Goal: Transaction & Acquisition: Book appointment/travel/reservation

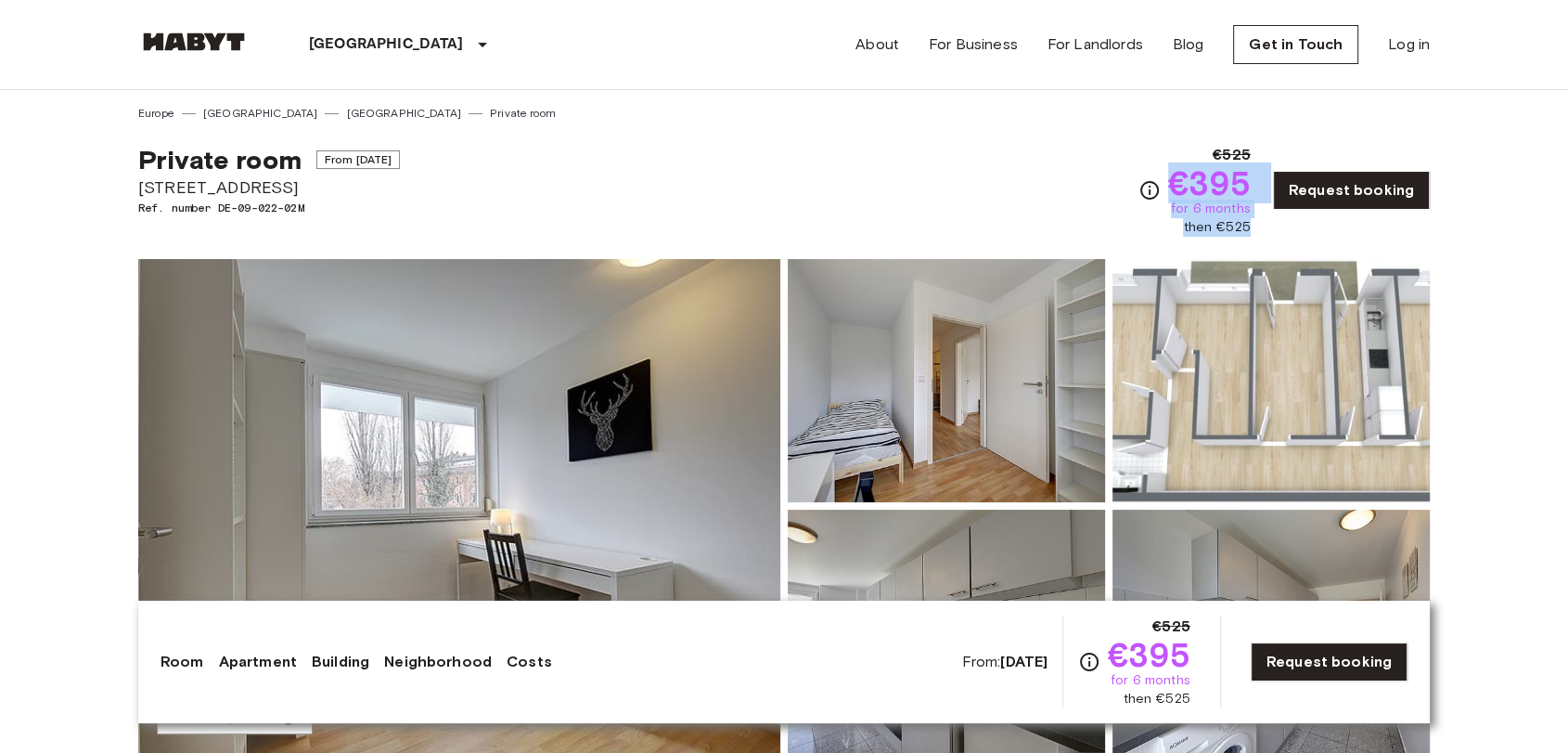
drag, startPoint x: 1170, startPoint y: 165, endPoint x: 1263, endPoint y: 224, distance: 110.1
click at [1263, 224] on div "€525 €395 for 6 months then €525 Request booking" at bounding box center [1283, 190] width 291 height 92
copy div "€395 for 6 months then €525"
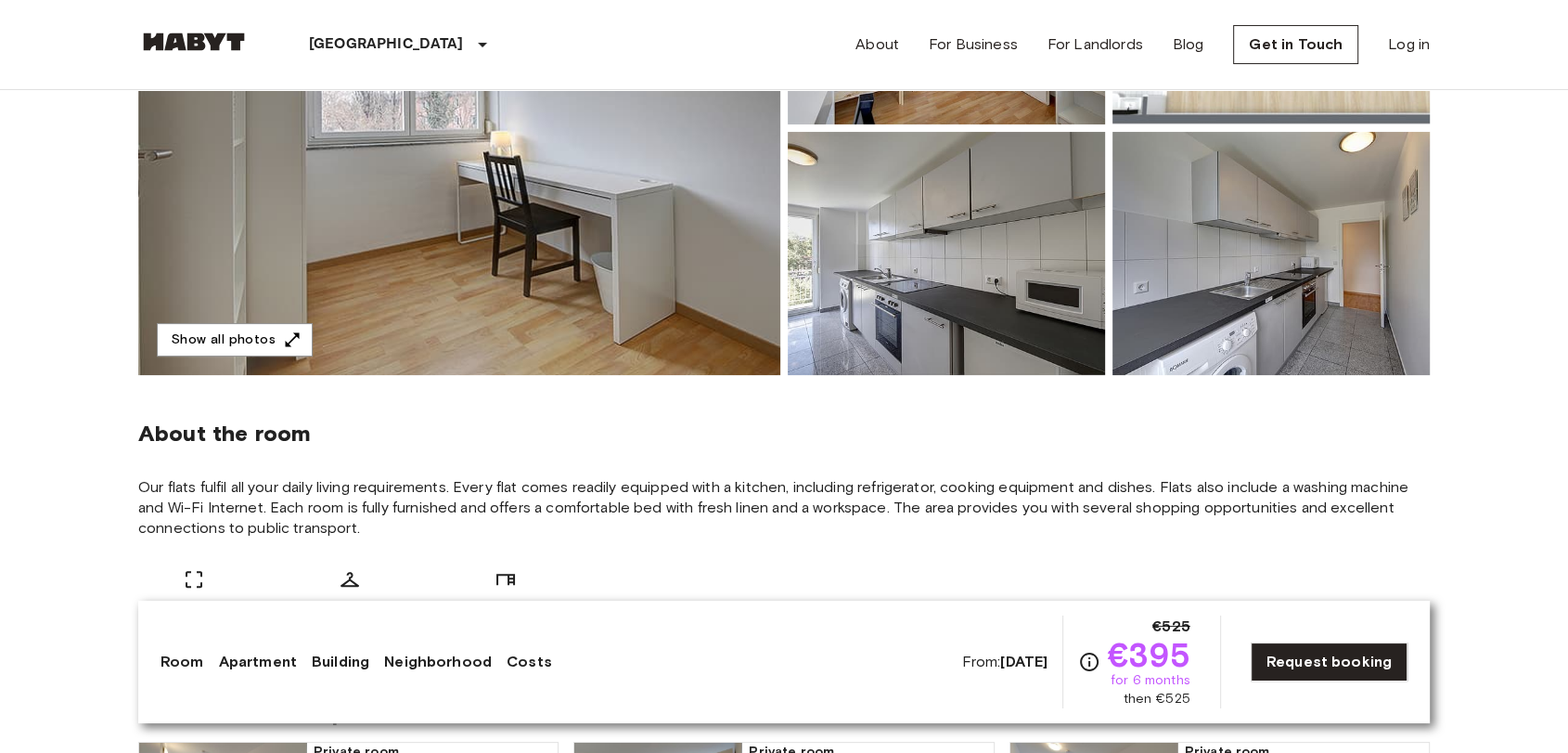
scroll to position [618, 0]
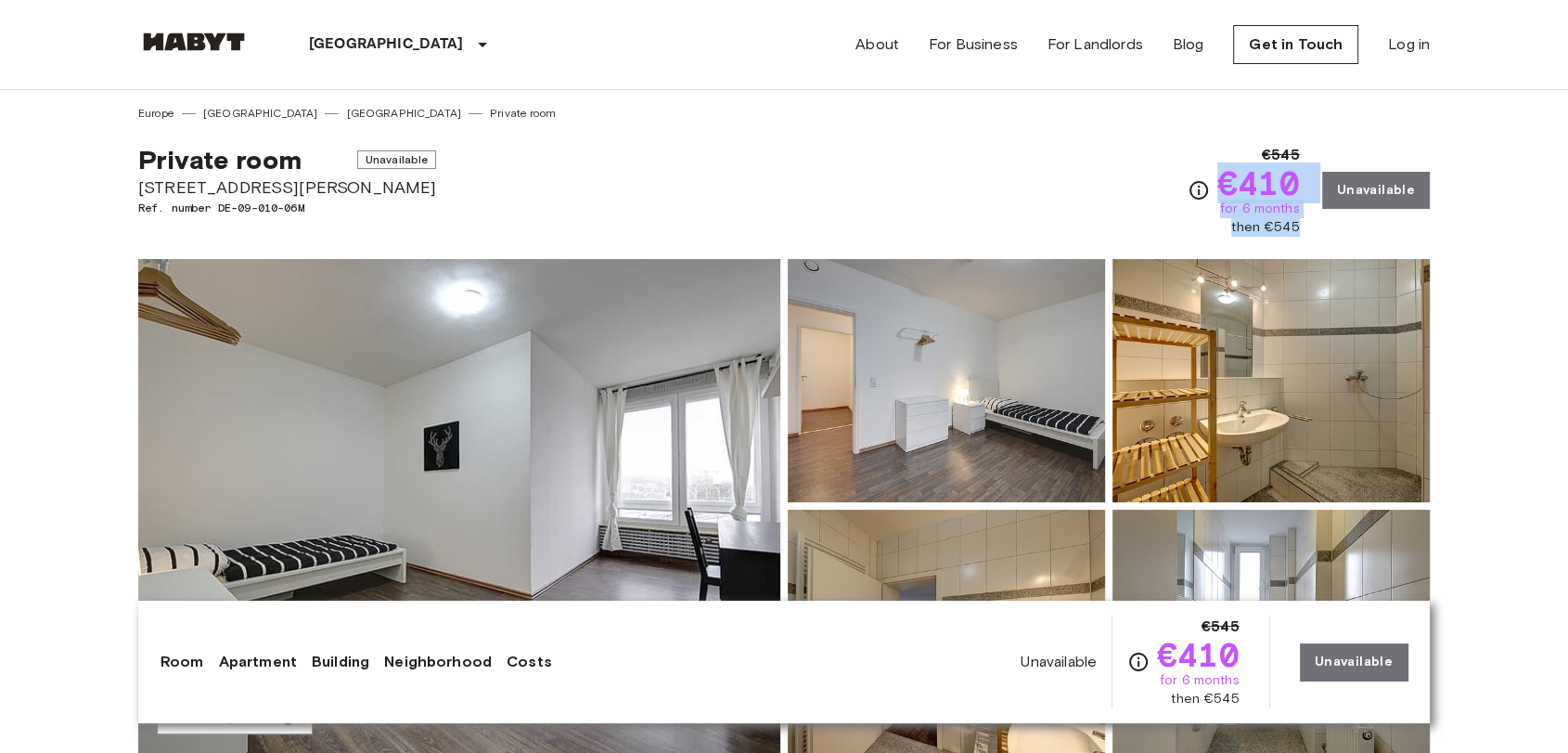
click at [1232, 169] on span "€410" at bounding box center [1258, 183] width 82 height 34
drag, startPoint x: 1223, startPoint y: 175, endPoint x: 1316, endPoint y: 233, distance: 109.6
click at [1316, 233] on div "€545 €410 for 6 months then €545 Unavailable" at bounding box center [1309, 190] width 242 height 92
copy div "€410 for 6 months then €545"
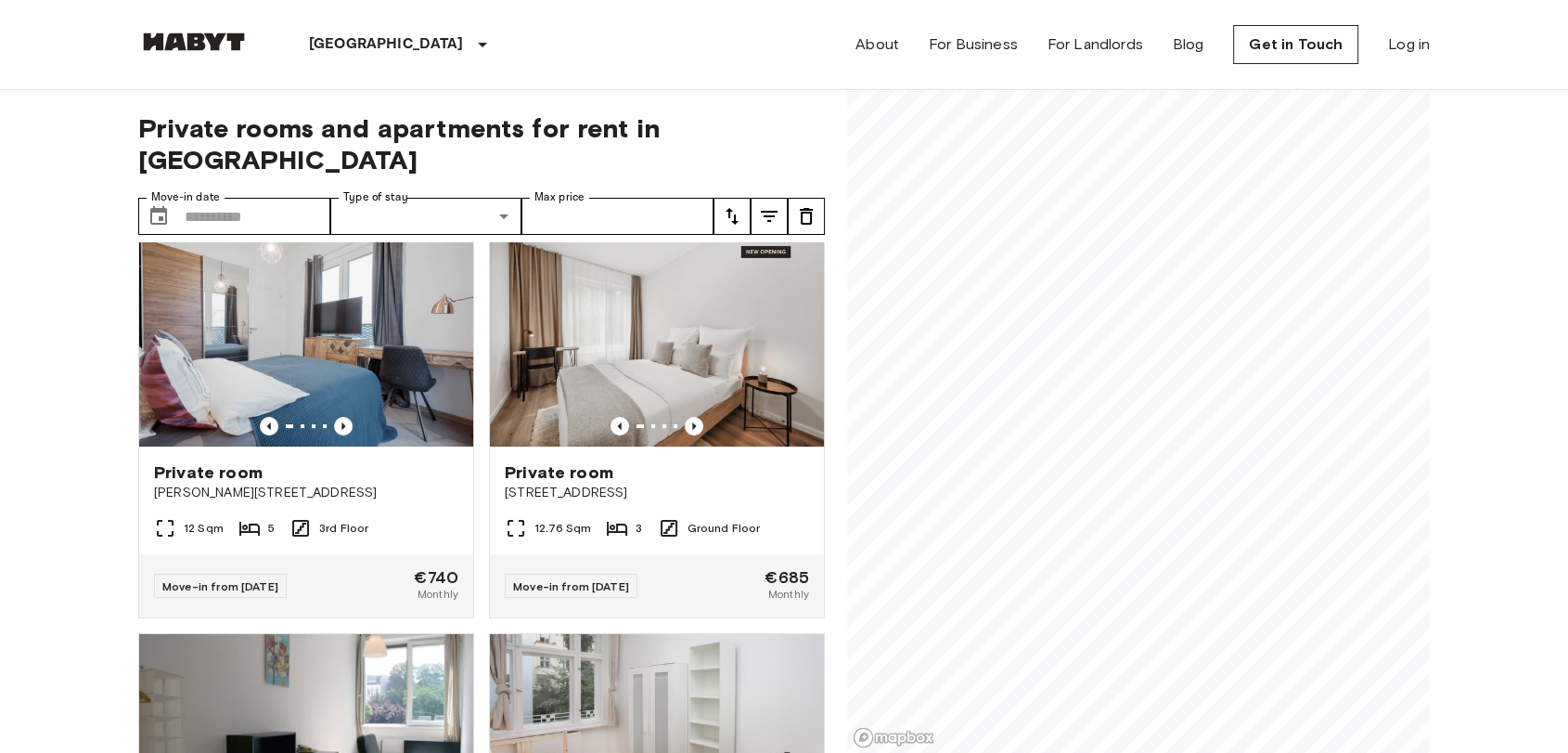
scroll to position [516, 0]
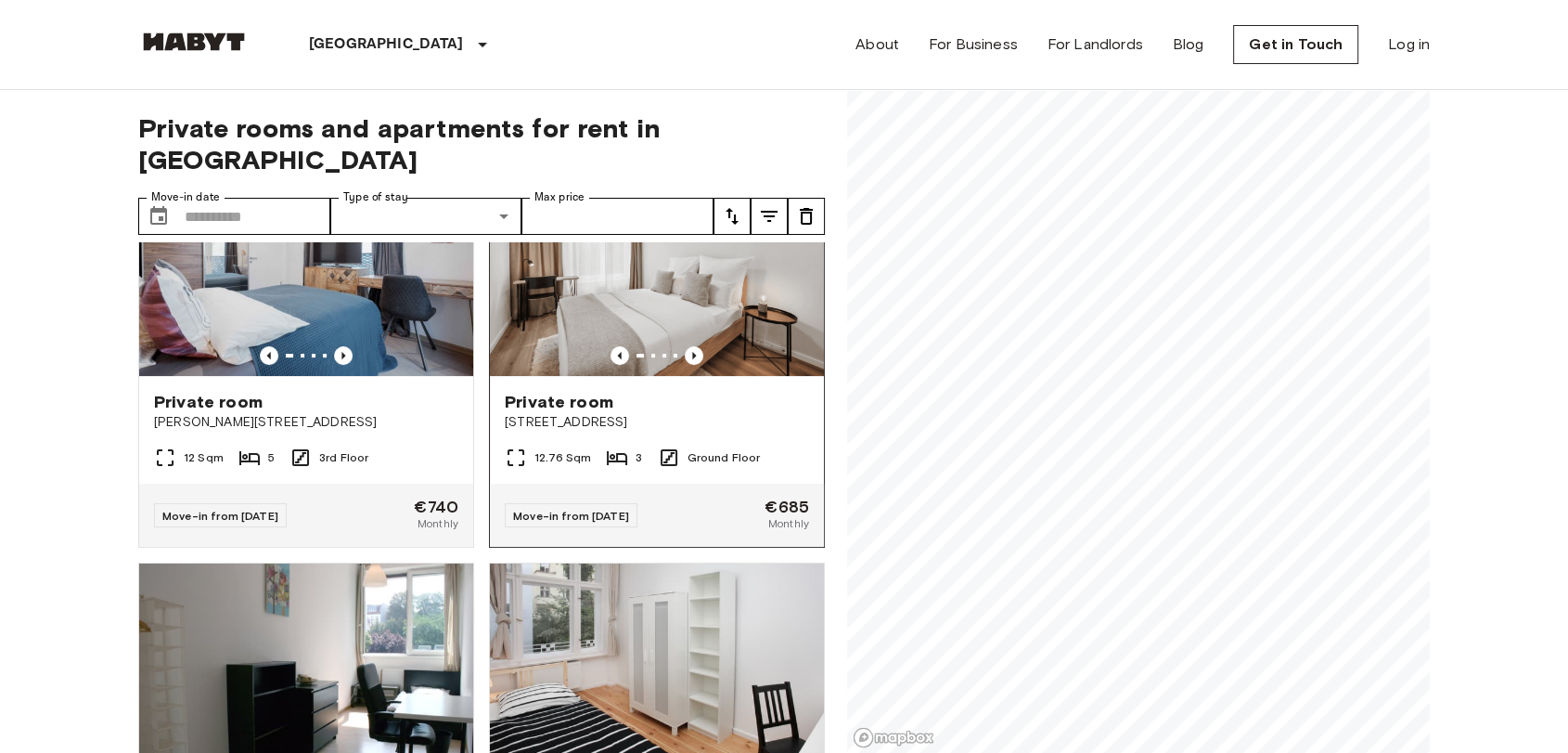
click at [616, 413] on span "[STREET_ADDRESS]" at bounding box center [656, 422] width 304 height 19
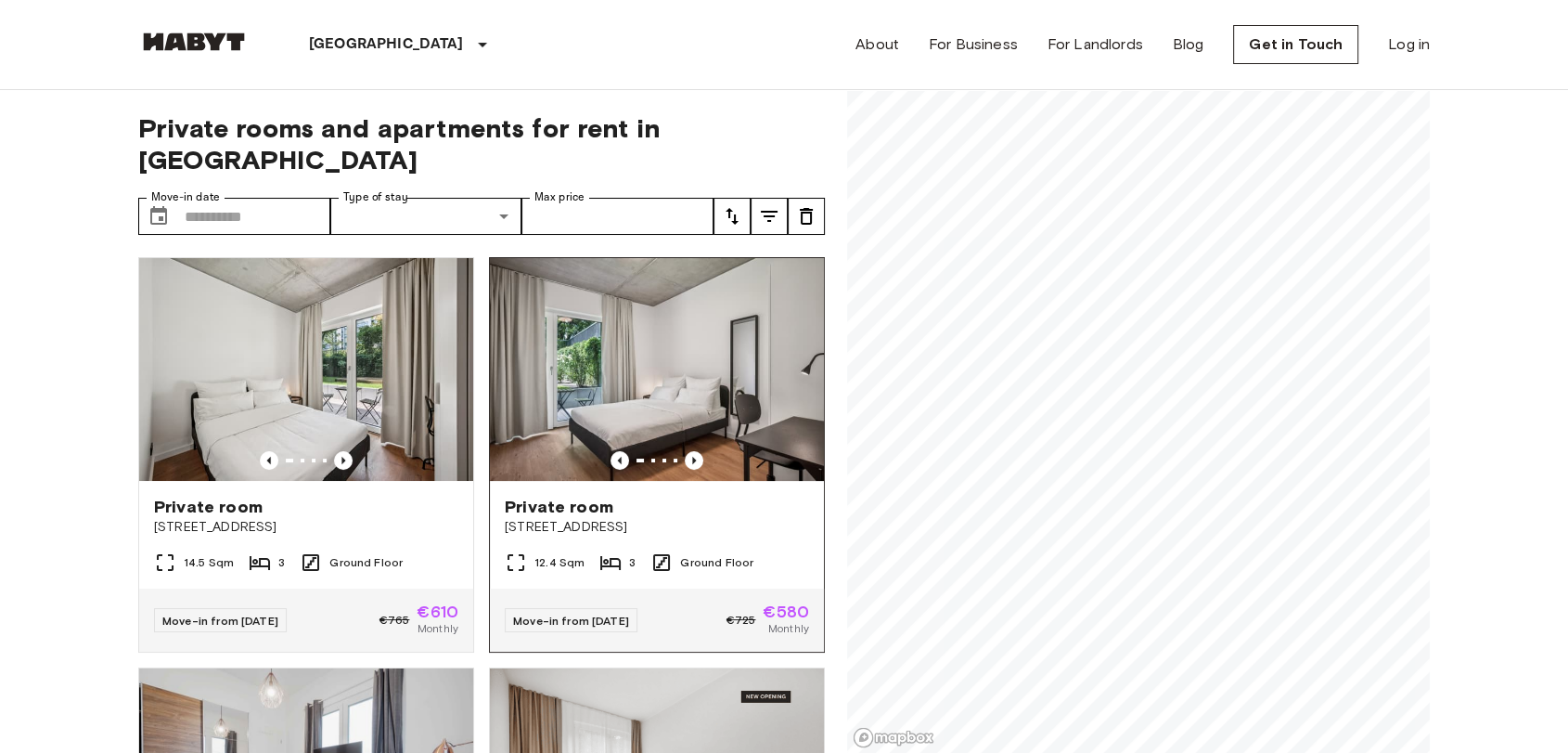
scroll to position [103, 0]
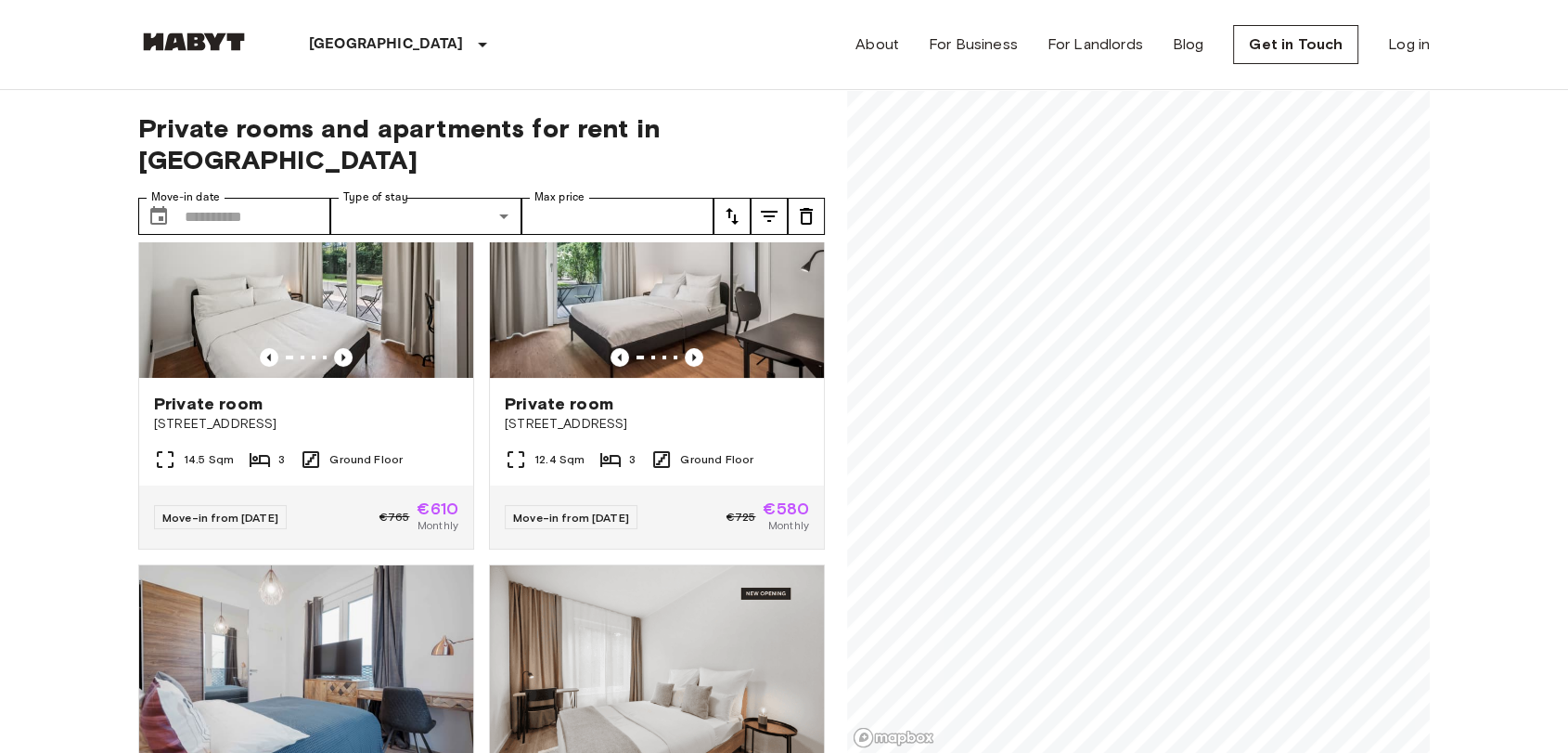
click at [698, 400] on div "Private room Stromstraße 48" at bounding box center [656, 412] width 334 height 71
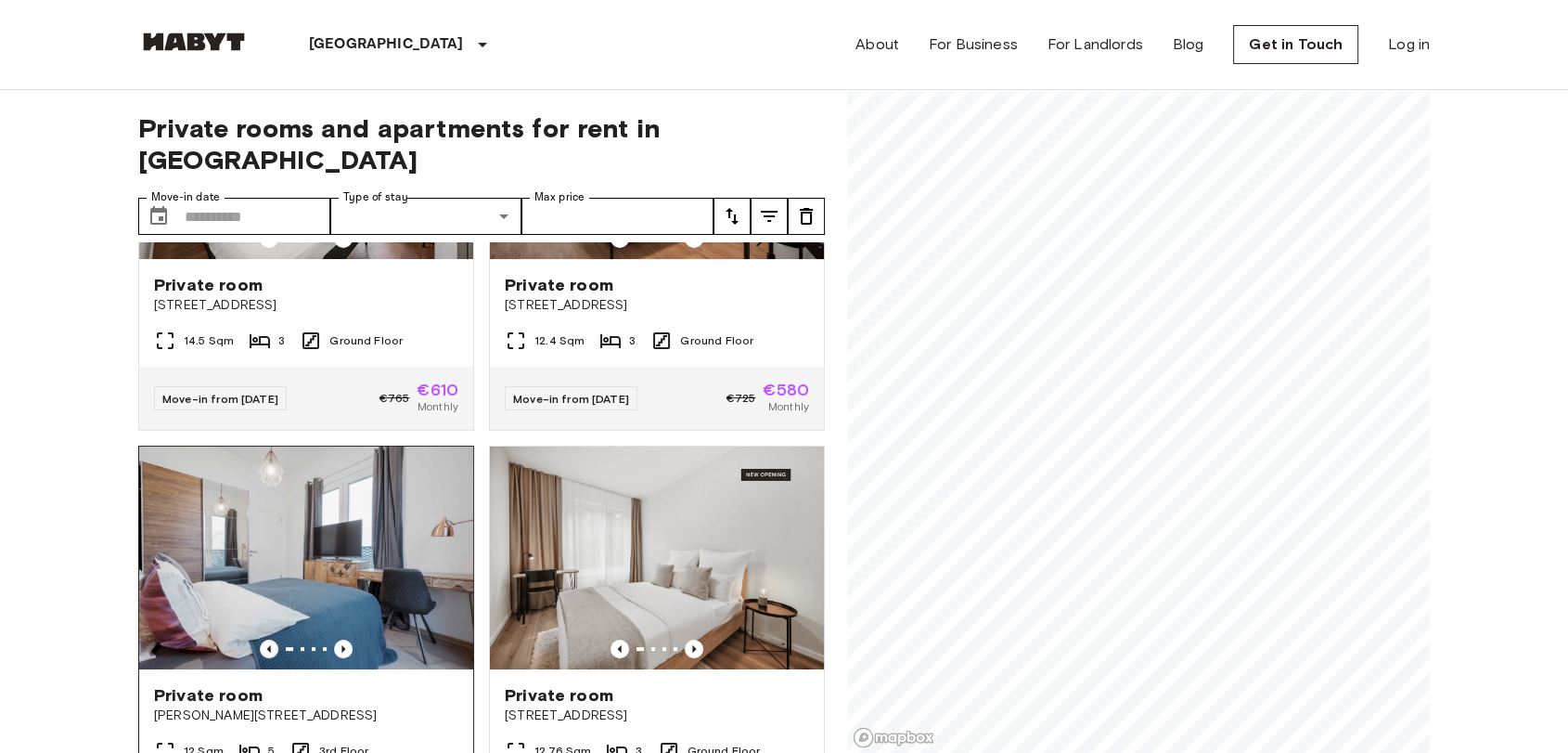
scroll to position [309, 0]
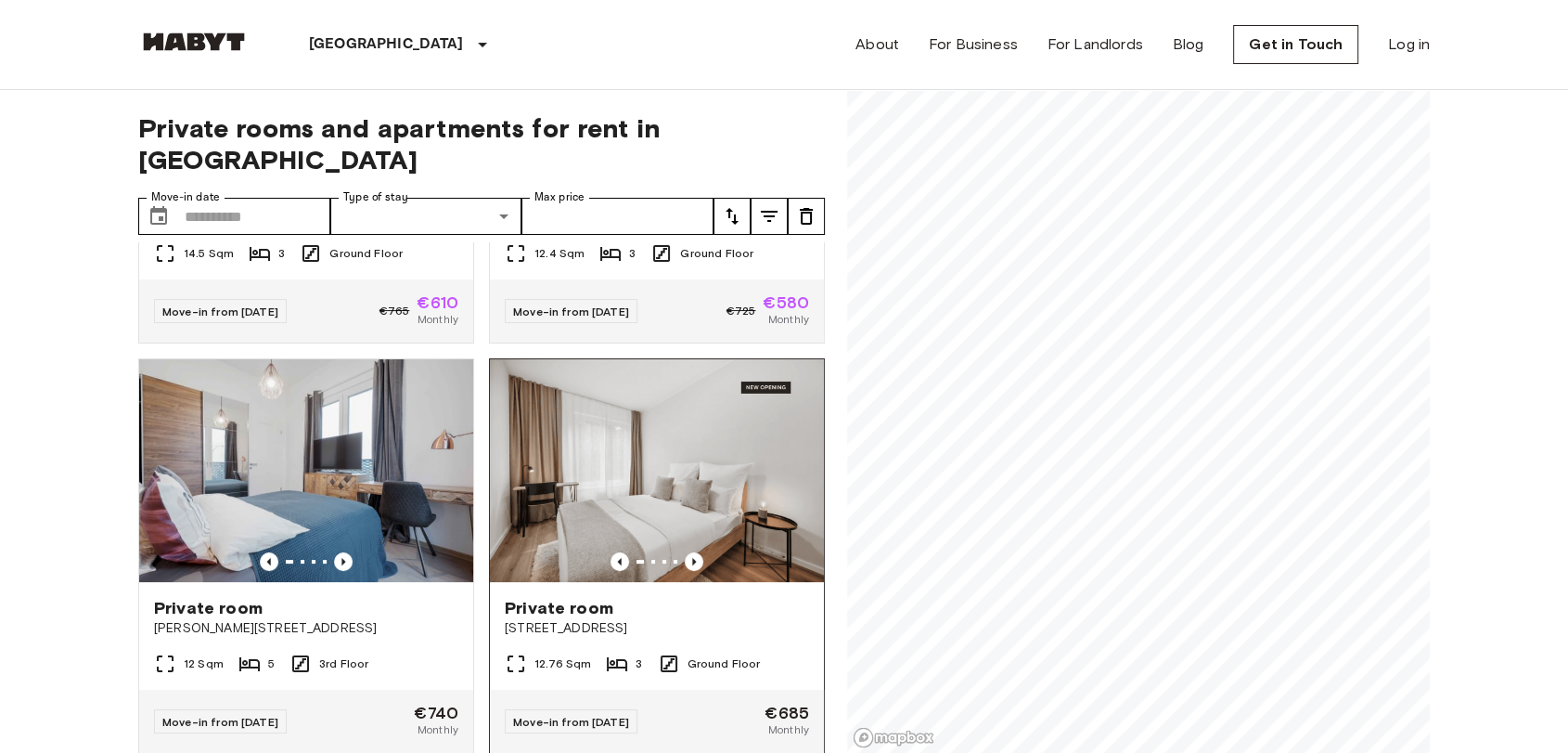
click at [701, 552] on div at bounding box center [656, 561] width 334 height 19
click at [642, 485] on img at bounding box center [656, 471] width 334 height 223
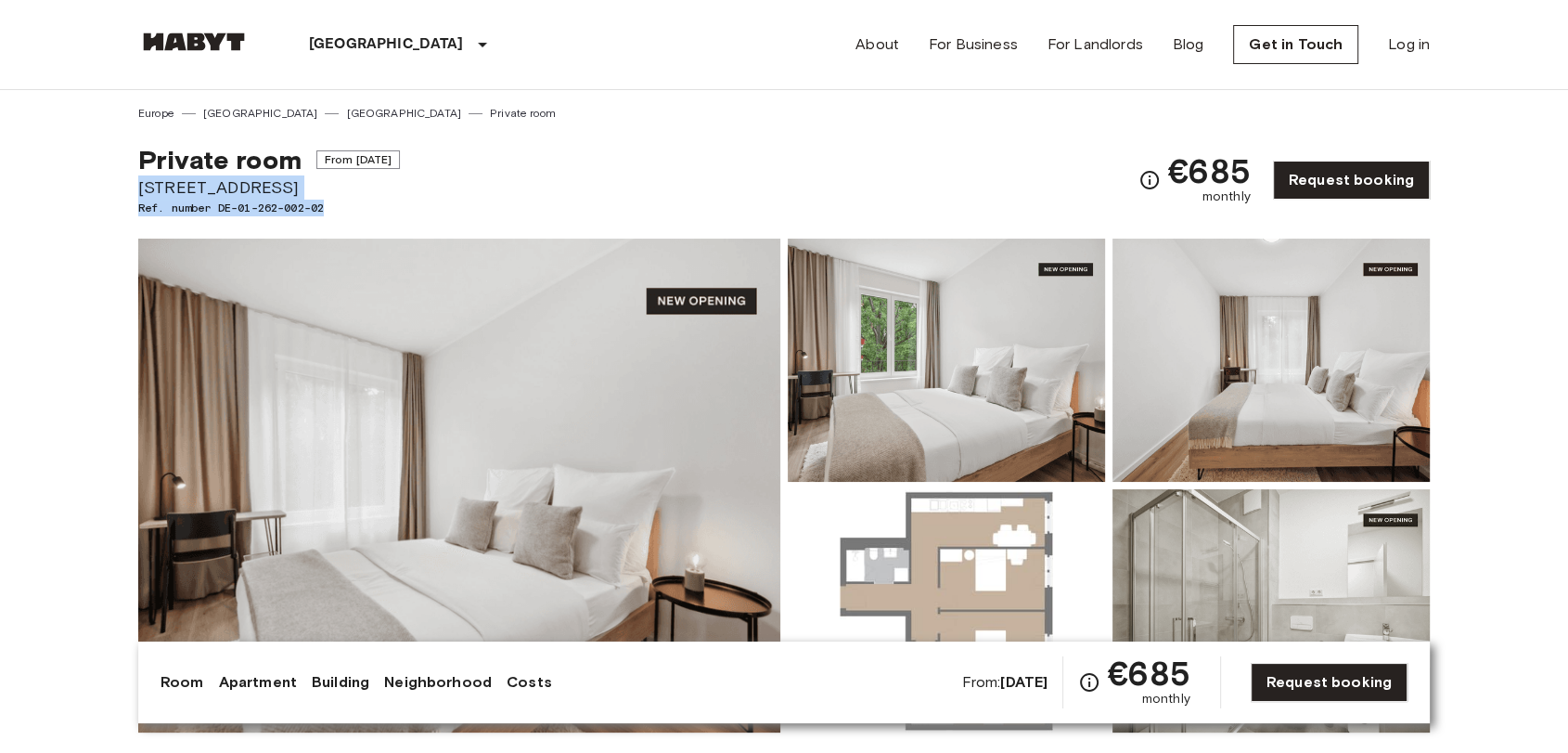
click at [585, 134] on div "Private room From [DATE] [STREET_ADDRESS]. number DE-01-262-002-02 €685 monthly…" at bounding box center [784, 168] width 1292 height 94
drag, startPoint x: 134, startPoint y: 189, endPoint x: 346, endPoint y: 213, distance: 213.4
copy div "Simmelstraße 23 Ref. number DE-01-262-002-02"
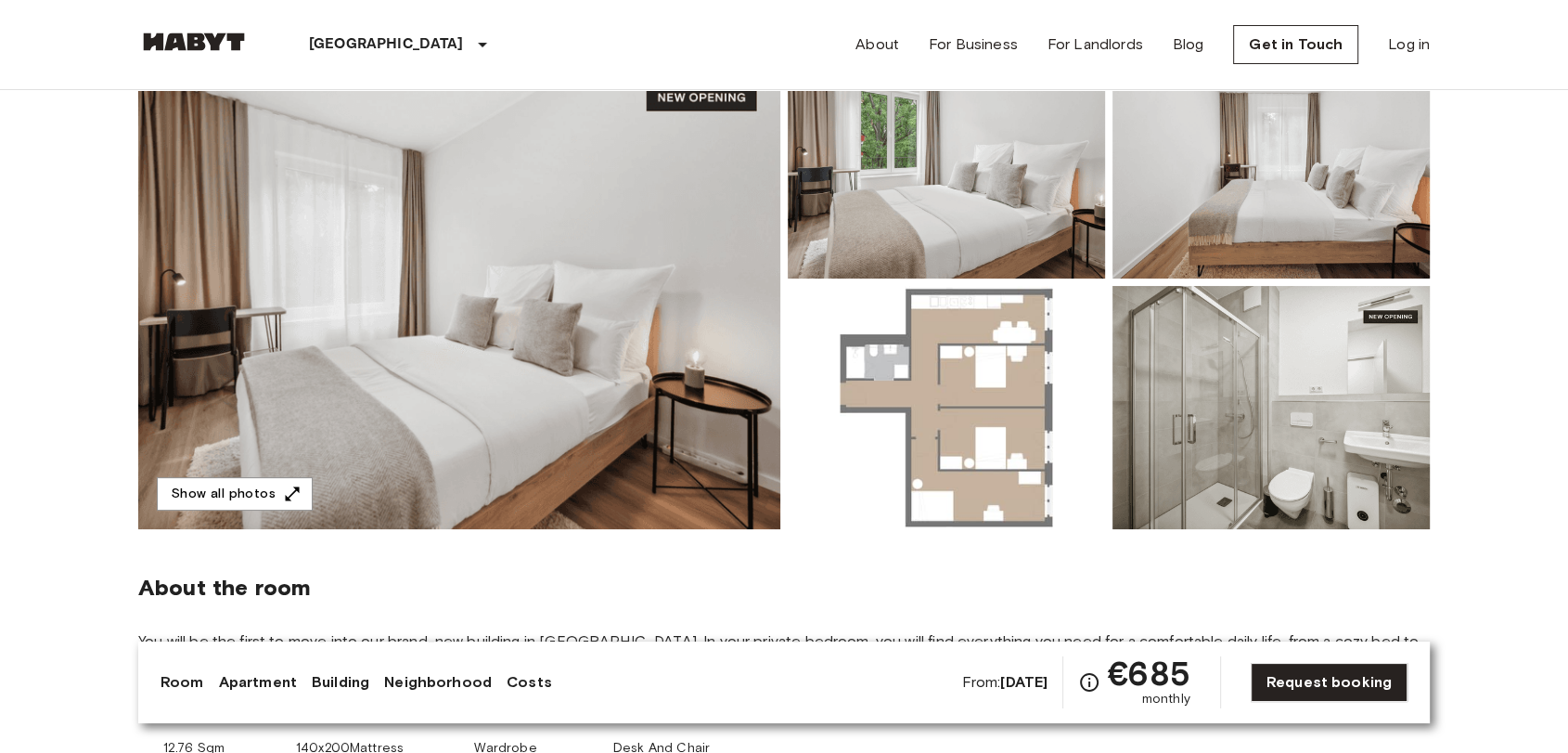
scroll to position [206, 0]
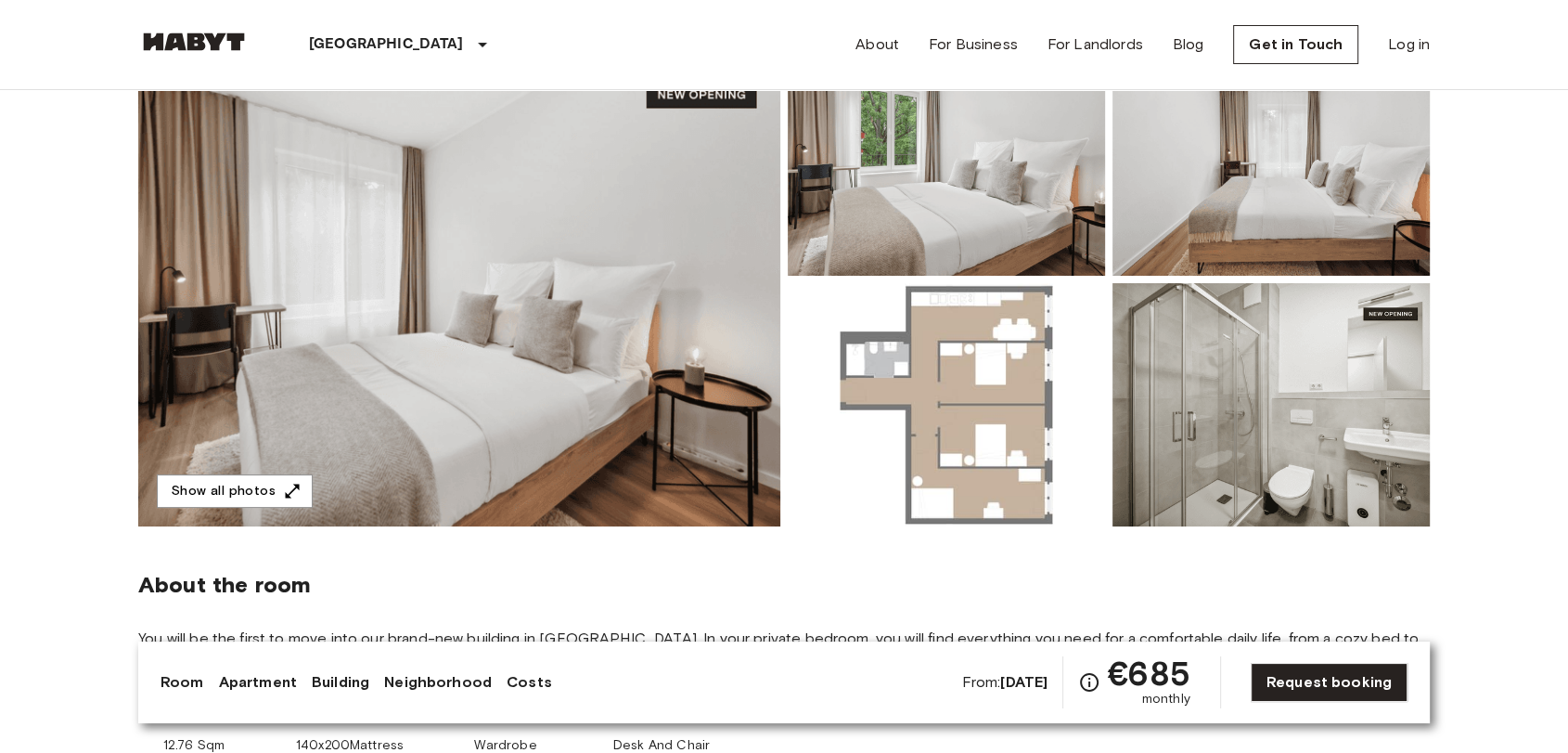
drag, startPoint x: 641, startPoint y: 579, endPoint x: 834, endPoint y: 474, distance: 219.7
click at [642, 578] on span "About the room" at bounding box center [784, 585] width 1292 height 28
click at [728, 587] on span "About the room" at bounding box center [784, 585] width 1292 height 28
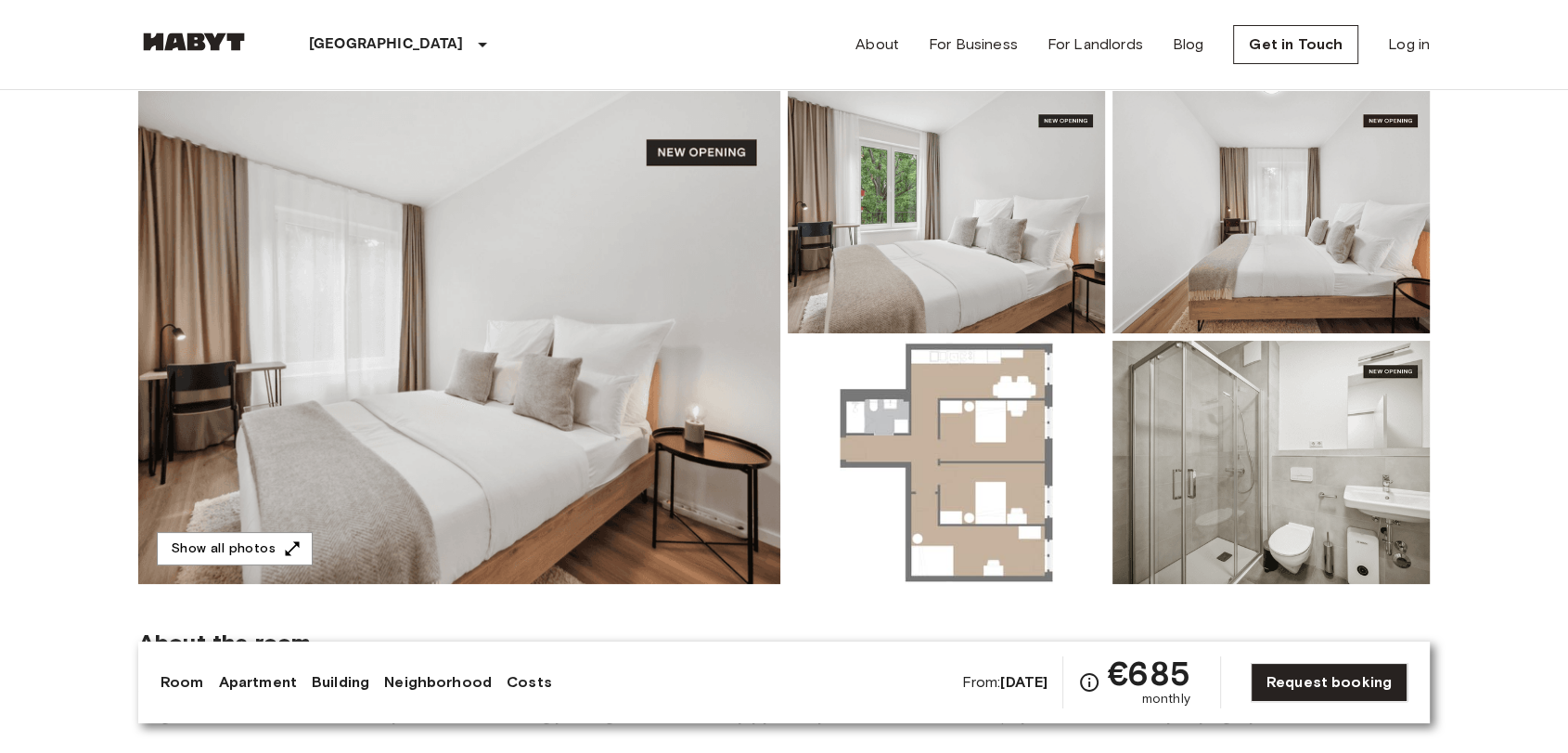
scroll to position [103, 0]
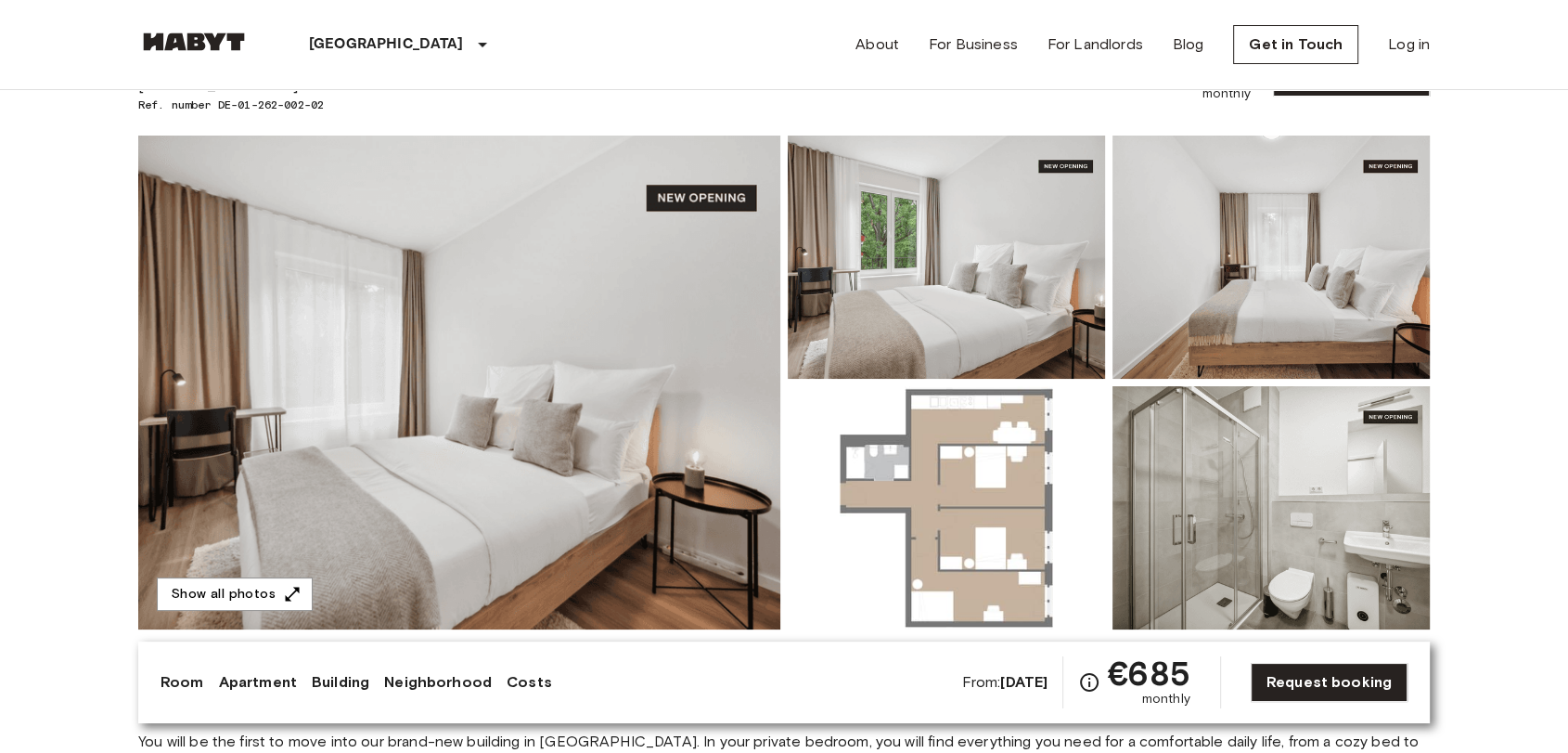
click at [757, 644] on div "Room Apartment Building Neighborhood Costs From: Sep 20 2025 €685 monthly Reque…" at bounding box center [784, 682] width 1292 height 81
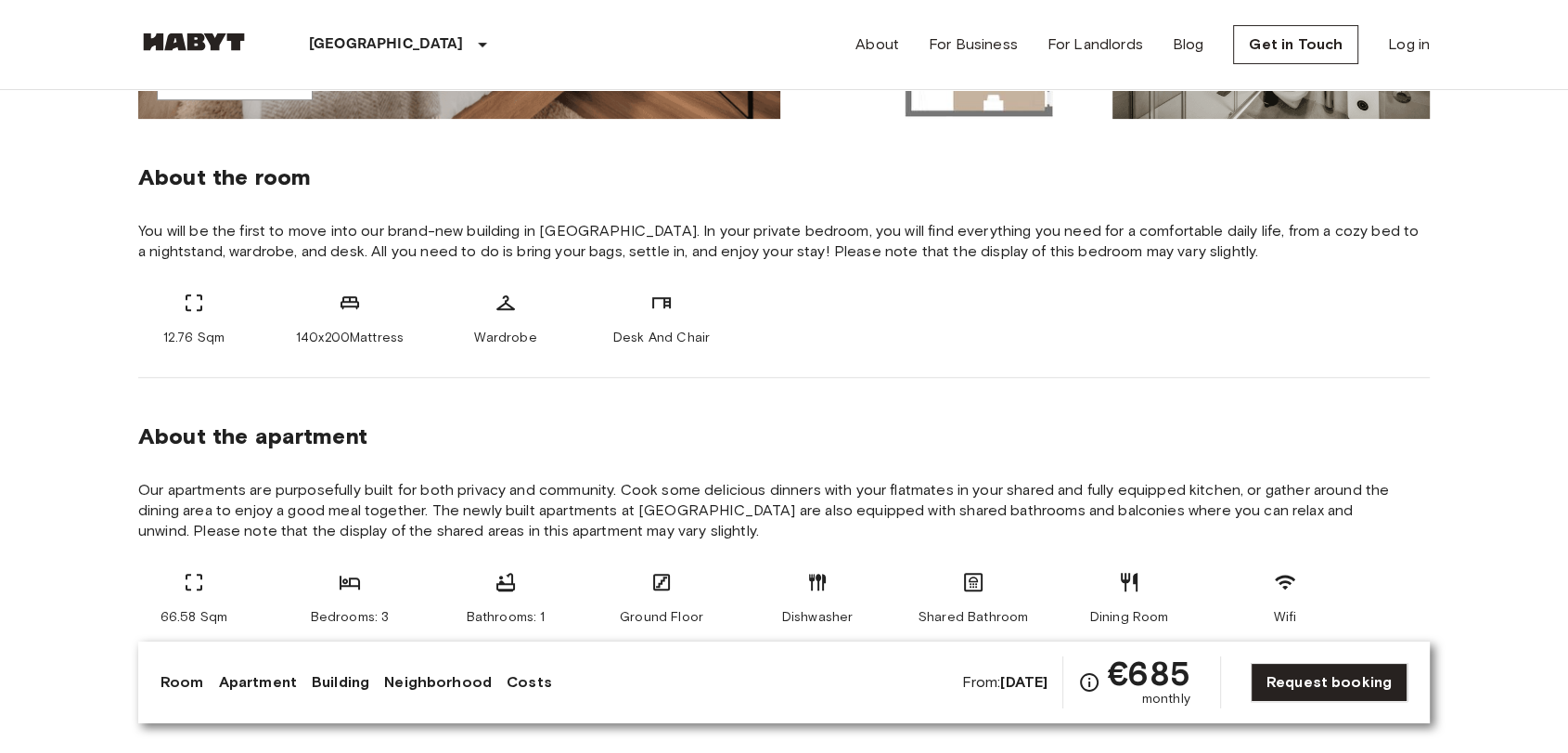
scroll to position [618, 0]
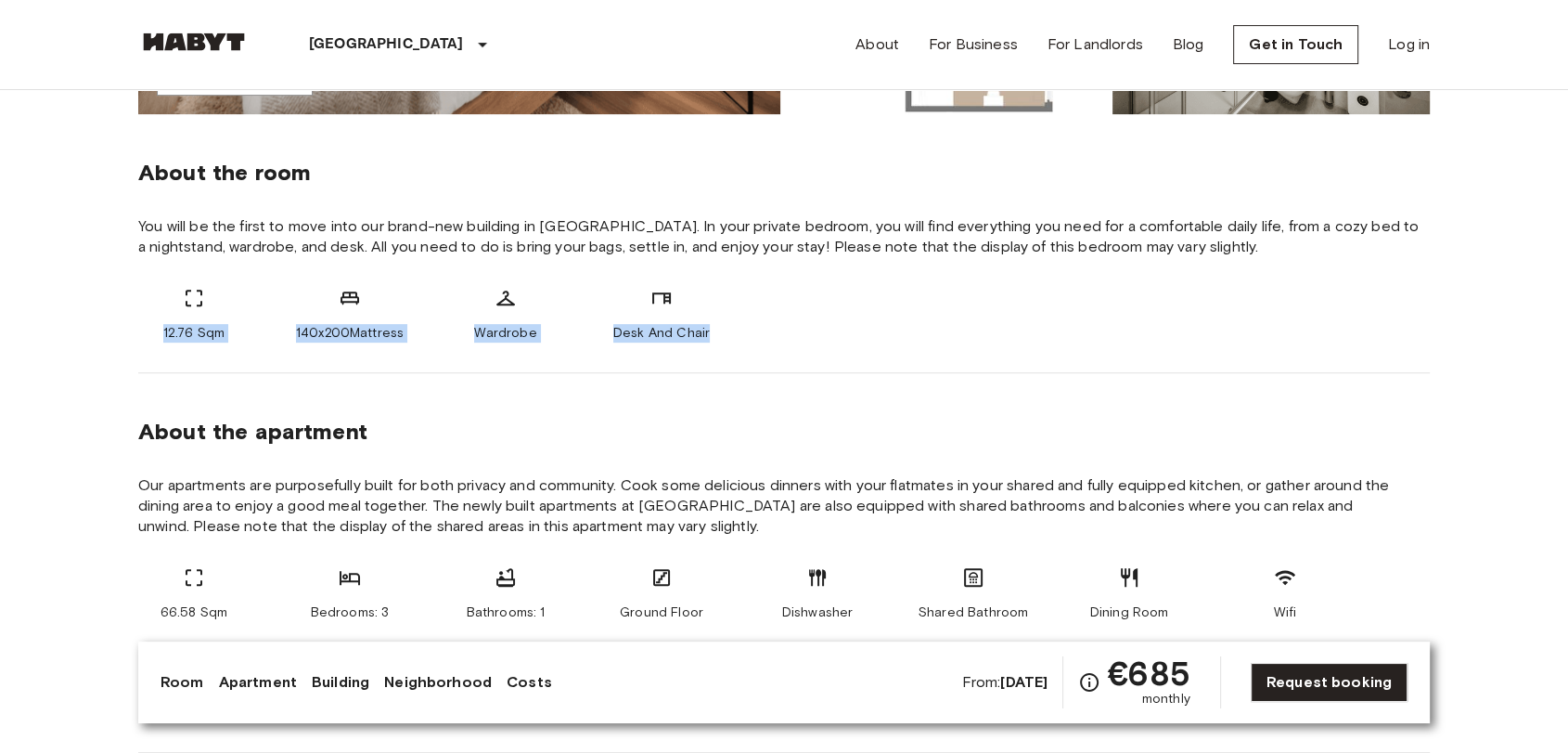
drag, startPoint x: 156, startPoint y: 334, endPoint x: 805, endPoint y: 334, distance: 649.0
click at [805, 334] on div "12.76 Sqm 140x200Mattress Wardrobe Desk And Chair" at bounding box center [784, 315] width 1292 height 56
copy div "12.76 Sqm 140x200Mattress Wardrobe Desk And Chair"
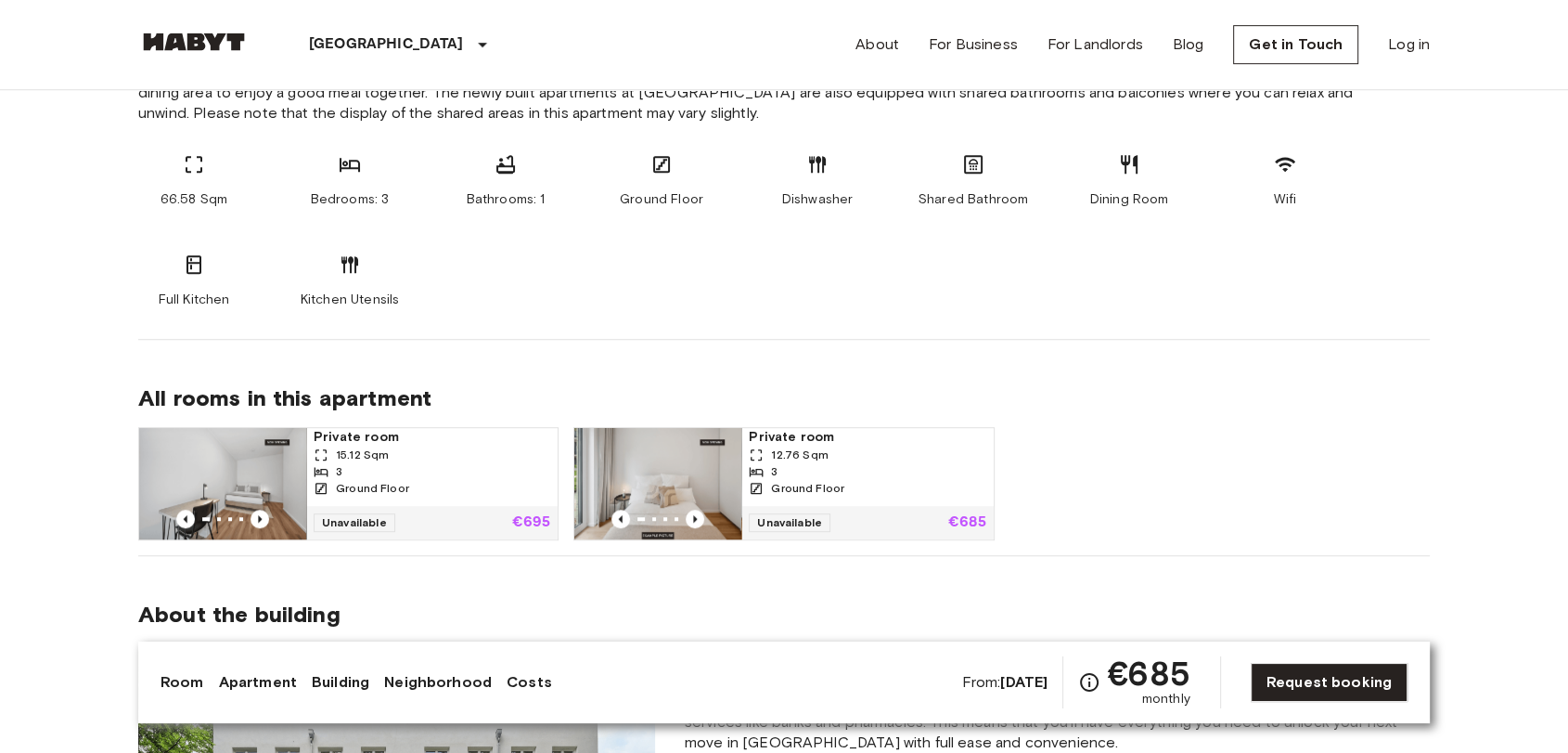
drag, startPoint x: 0, startPoint y: 465, endPoint x: 780, endPoint y: 395, distance: 783.1
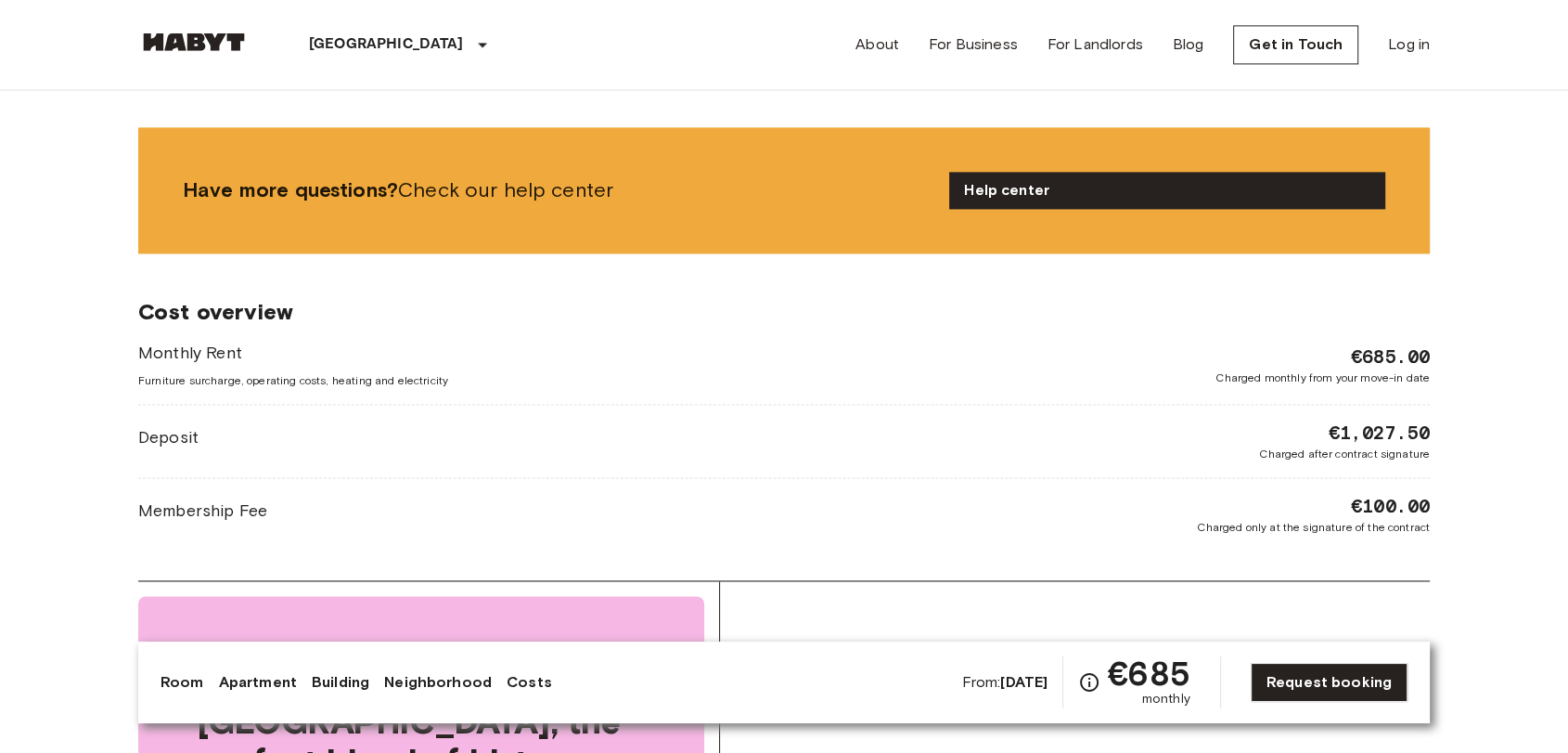
scroll to position [2785, 0]
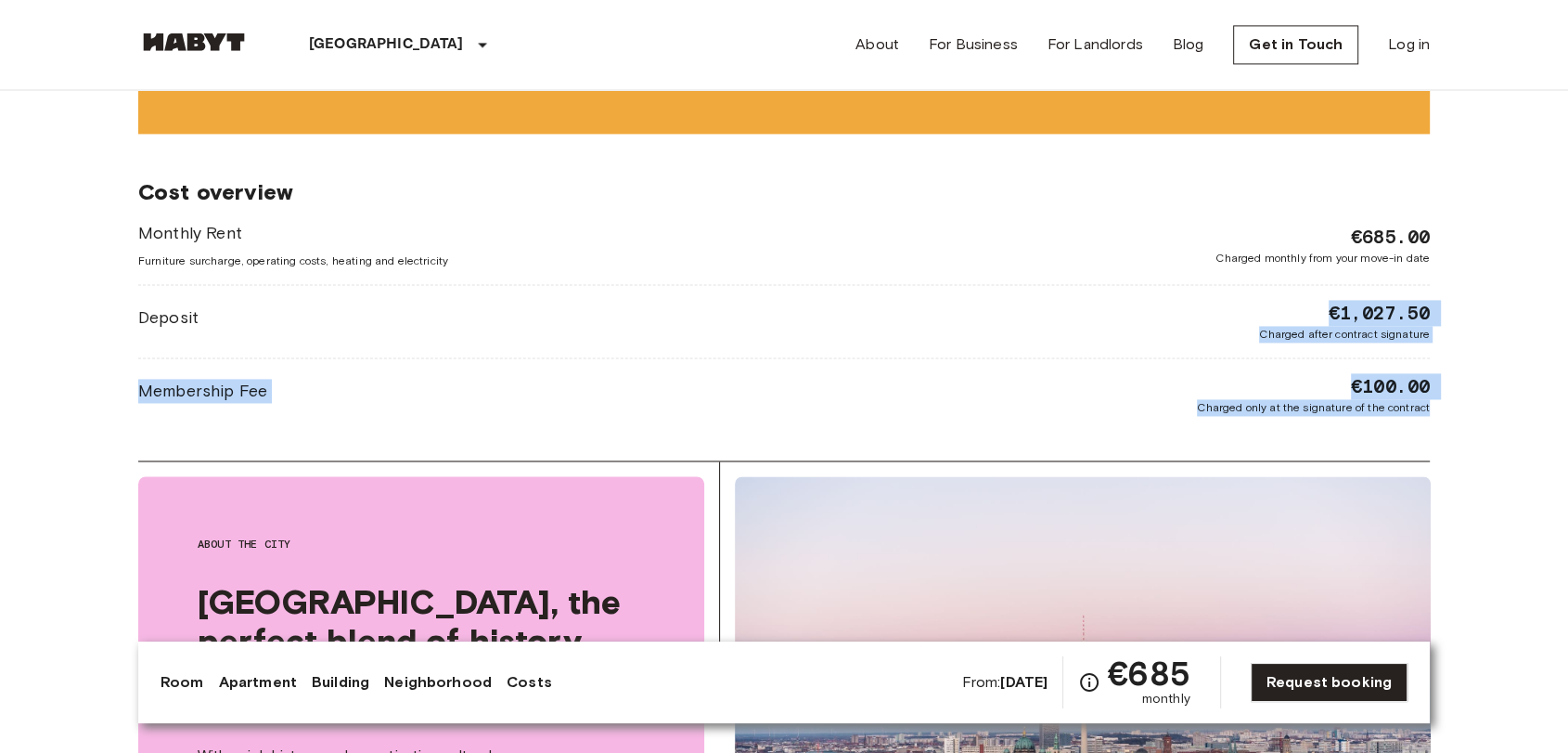
drag, startPoint x: 1323, startPoint y: 304, endPoint x: 1459, endPoint y: 417, distance: 176.8
click at [1459, 417] on body "Berlin Europe Amsterdam Berlin Brussels Cologne Dusseldorf Frankfurt Graz Hambu…" at bounding box center [784, 104] width 1568 height 5778
copy div "€1,027.50 Charged after contract signature Membership Fee €100.00 Charged only …"
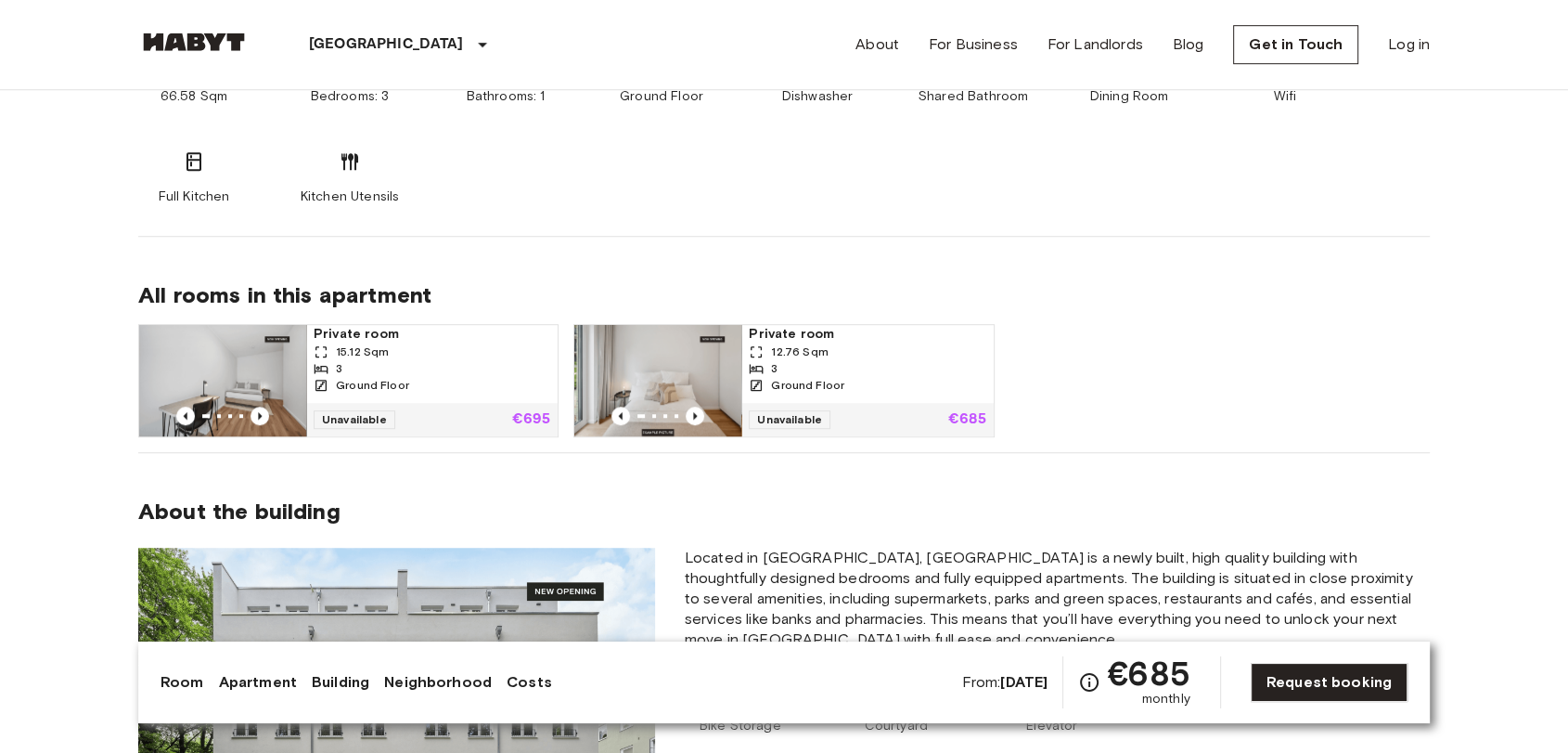
drag, startPoint x: 0, startPoint y: 438, endPoint x: 394, endPoint y: 376, distance: 398.8
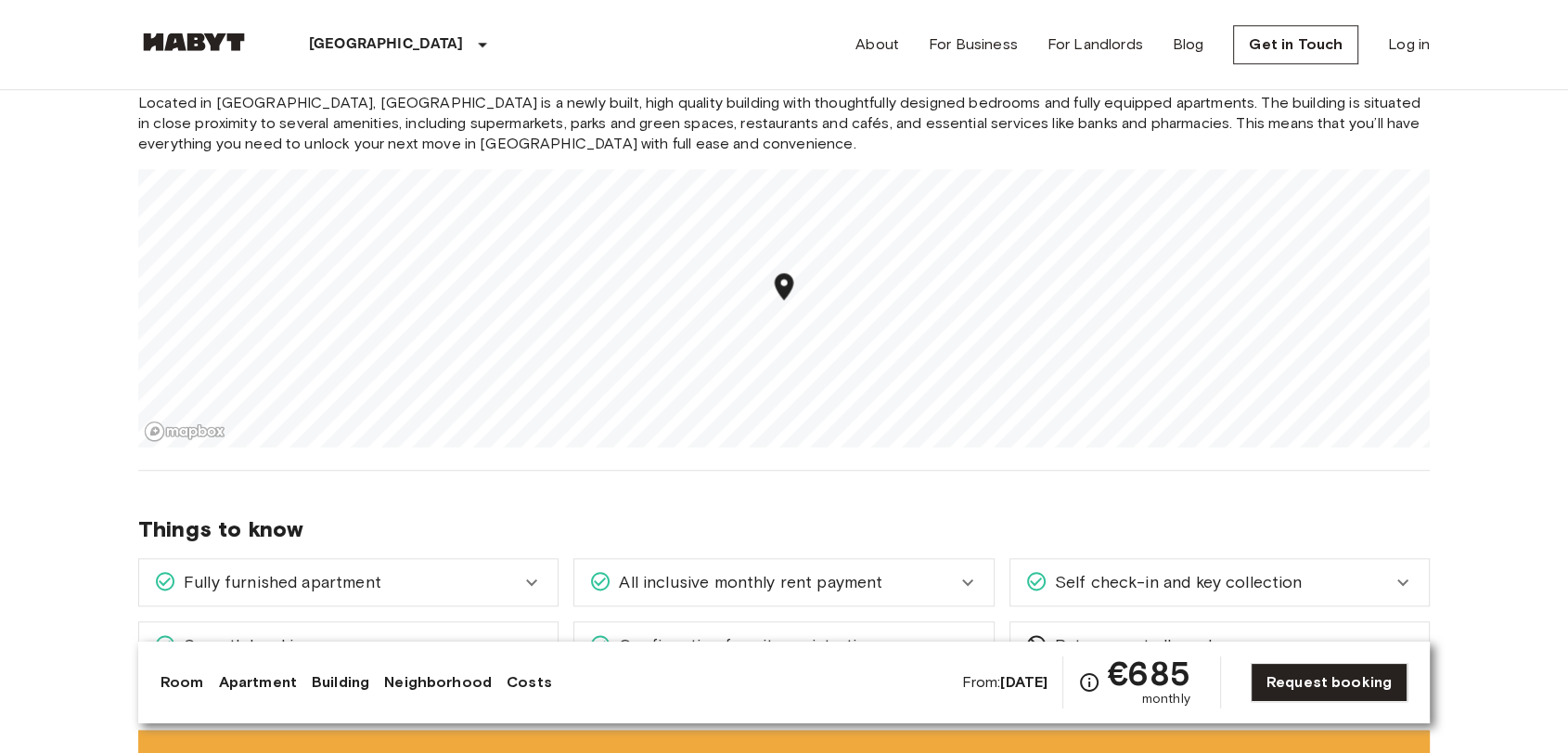
scroll to position [1857, 0]
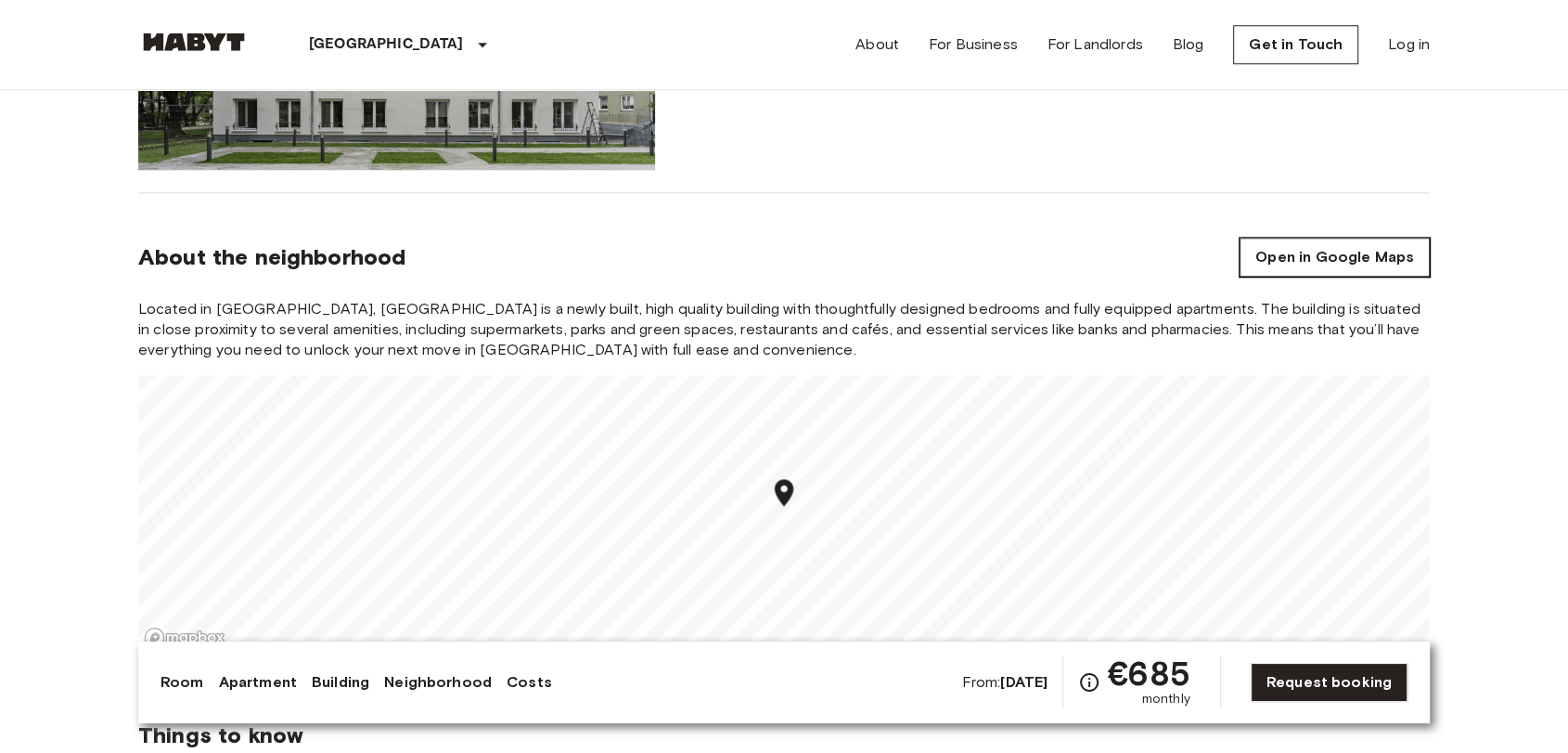
click at [1314, 250] on link "Open in Google Maps" at bounding box center [1335, 256] width 191 height 39
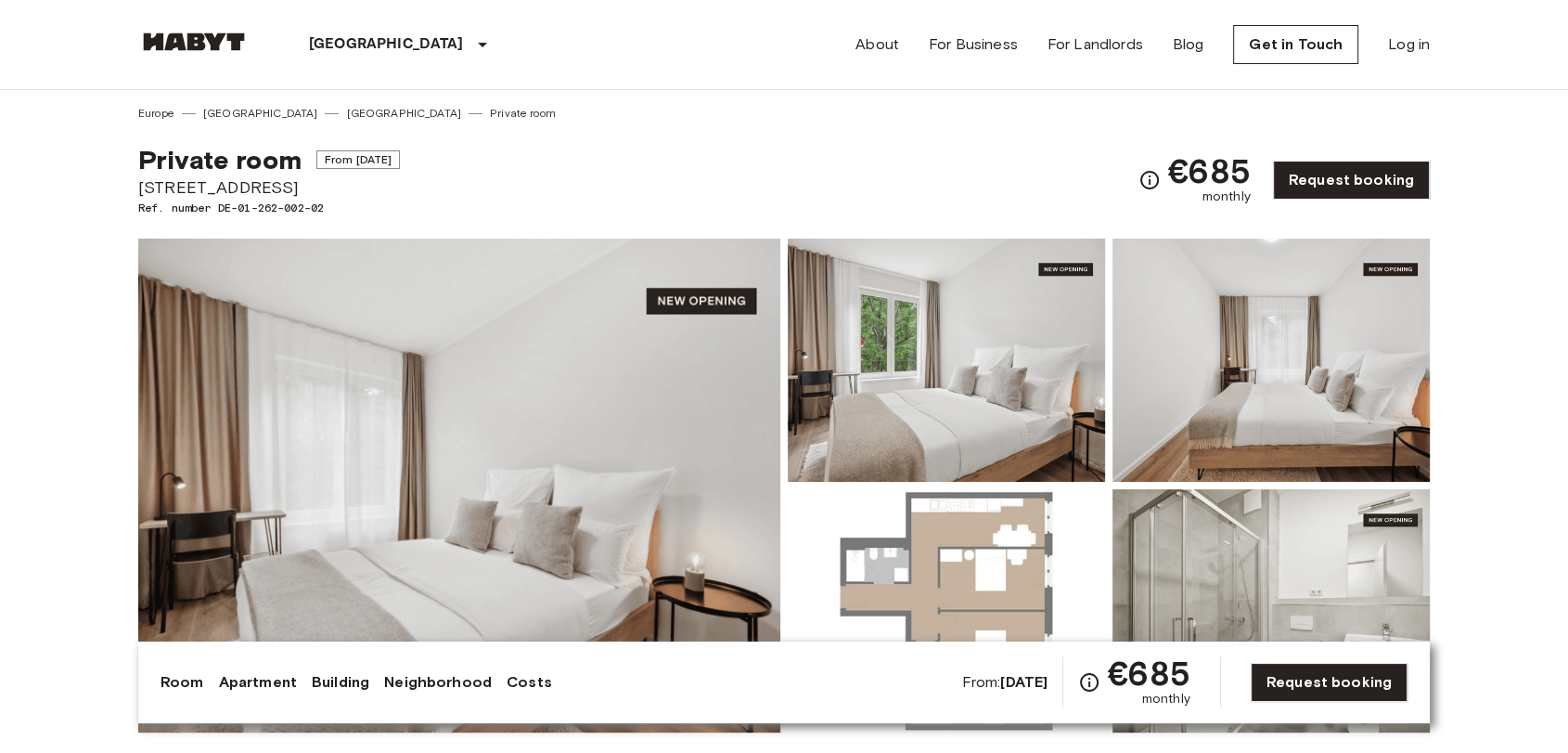
drag, startPoint x: 0, startPoint y: 552, endPoint x: 215, endPoint y: 392, distance: 268.0
